Goal: Find specific page/section: Find specific page/section

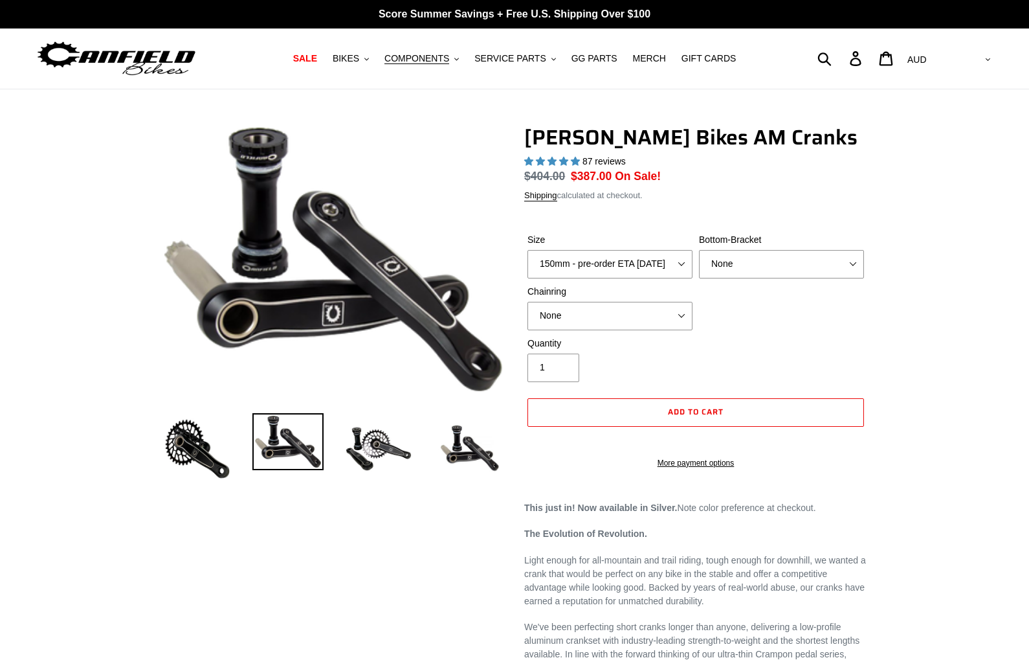
select select "highest-rating"
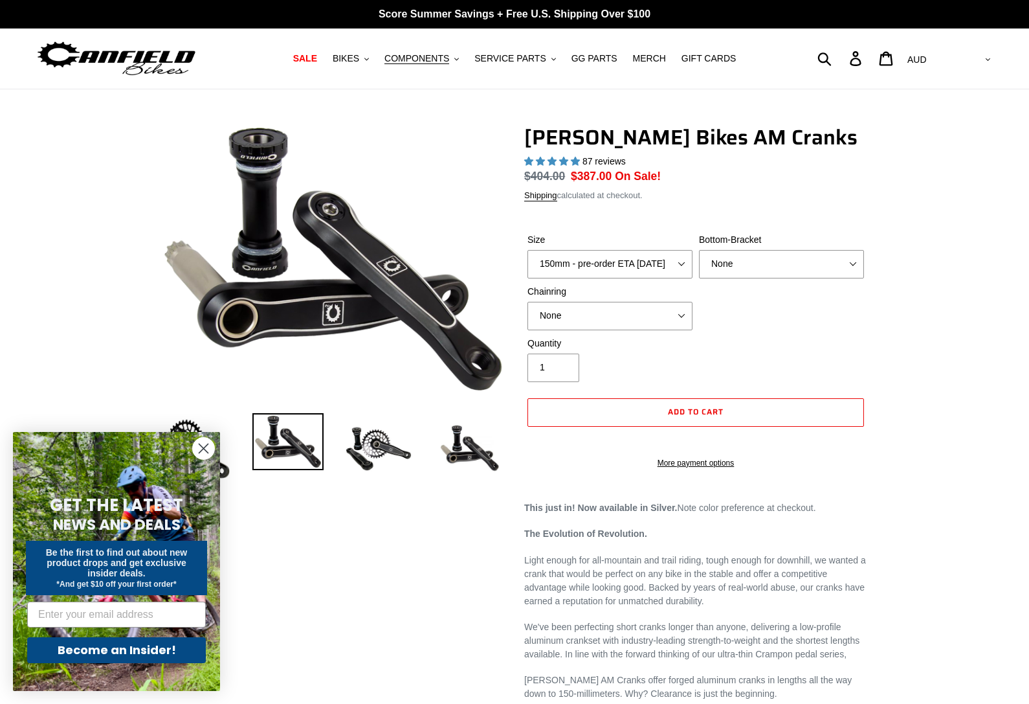
click at [441, 60] on span "COMPONENTS" at bounding box center [416, 58] width 65 height 11
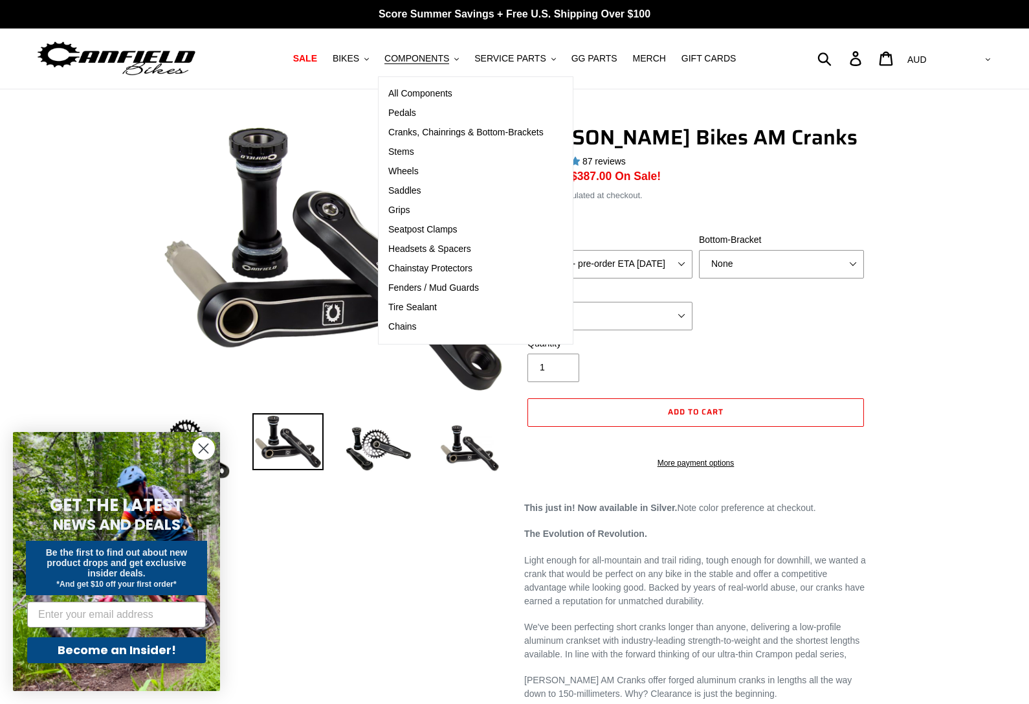
click at [537, 133] on span "Cranks, Chainrings & Bottom-Brackets" at bounding box center [465, 132] width 155 height 11
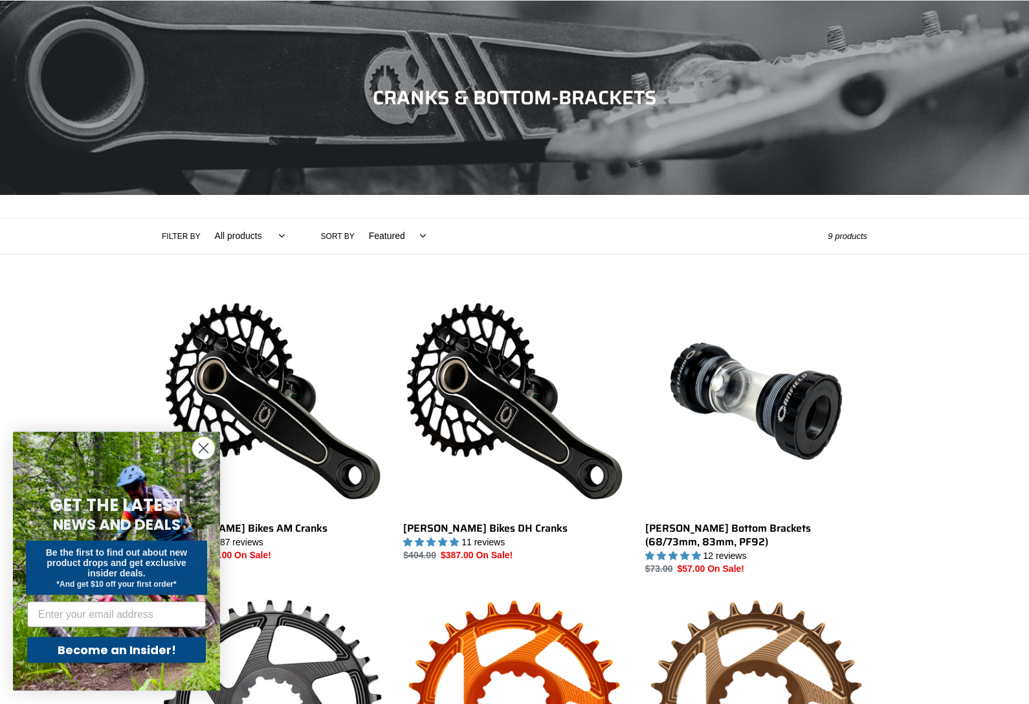
scroll to position [89, 0]
click at [201, 459] on circle "Close dialog" at bounding box center [203, 448] width 21 height 21
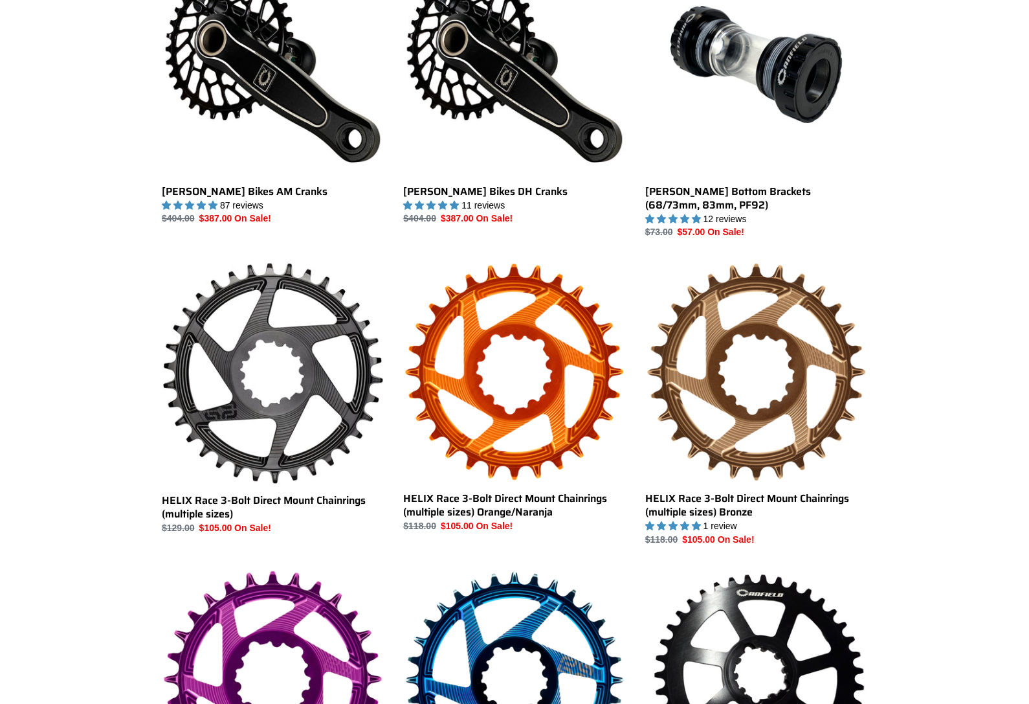
scroll to position [412, 0]
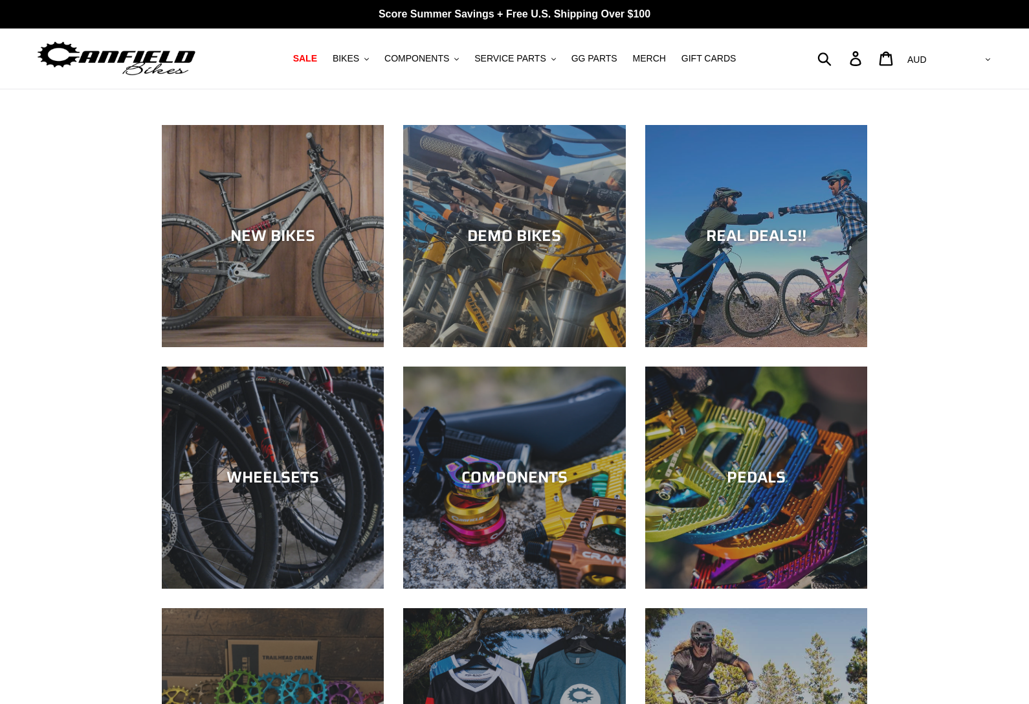
click at [437, 65] on button "COMPONENTS .cls-1{fill:#231f20}" at bounding box center [421, 58] width 87 height 17
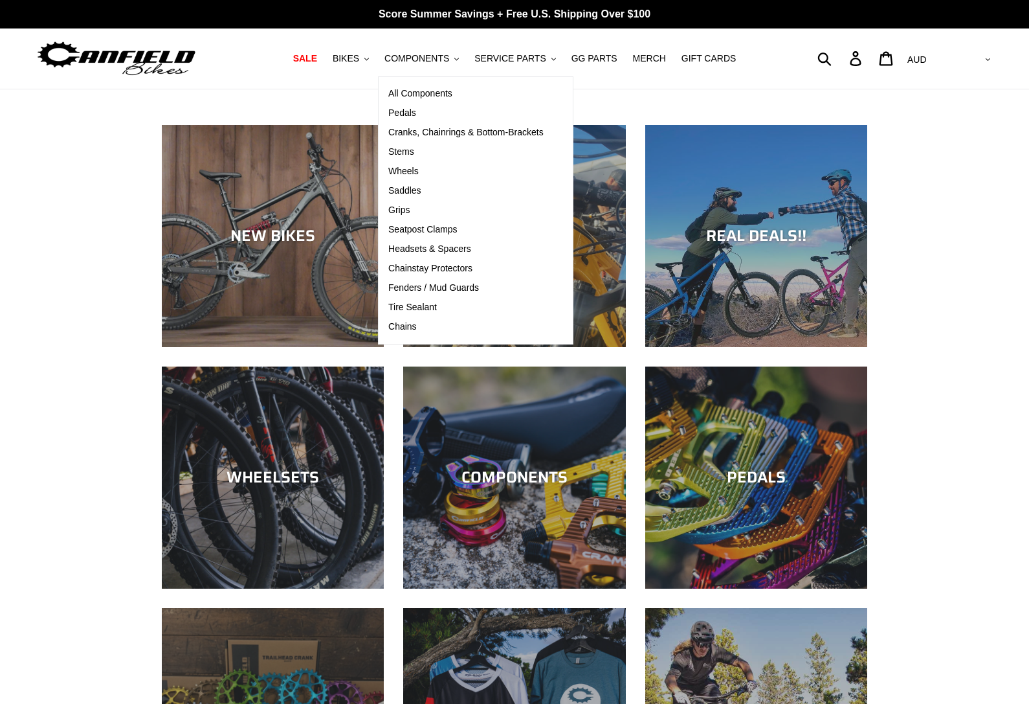
click at [526, 127] on span "Cranks, Chainrings & Bottom-Brackets" at bounding box center [465, 132] width 155 height 11
